Goal: Information Seeking & Learning: Learn about a topic

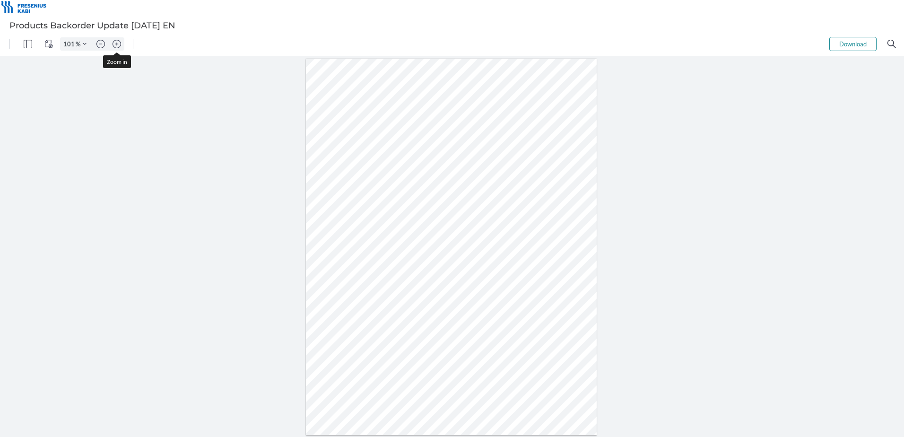
click at [117, 43] on img "Zoom in" at bounding box center [117, 44] width 9 height 9
type input "201"
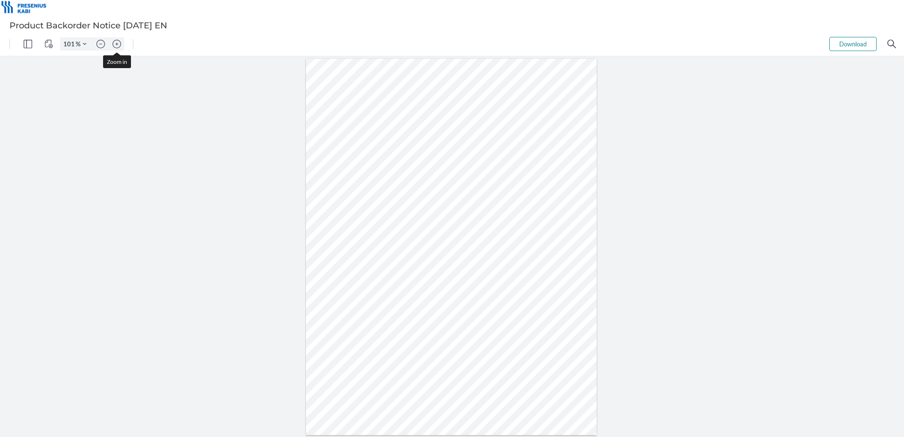
click at [117, 47] on img "Zoom in" at bounding box center [117, 44] width 9 height 9
type input "201"
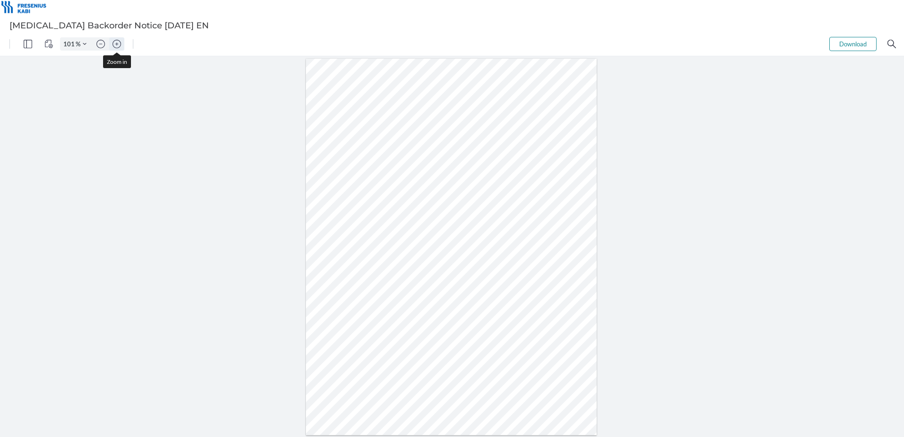
click at [123, 41] on button "Zoom in" at bounding box center [116, 43] width 15 height 13
type input "201"
